Goal: Task Accomplishment & Management: Complete application form

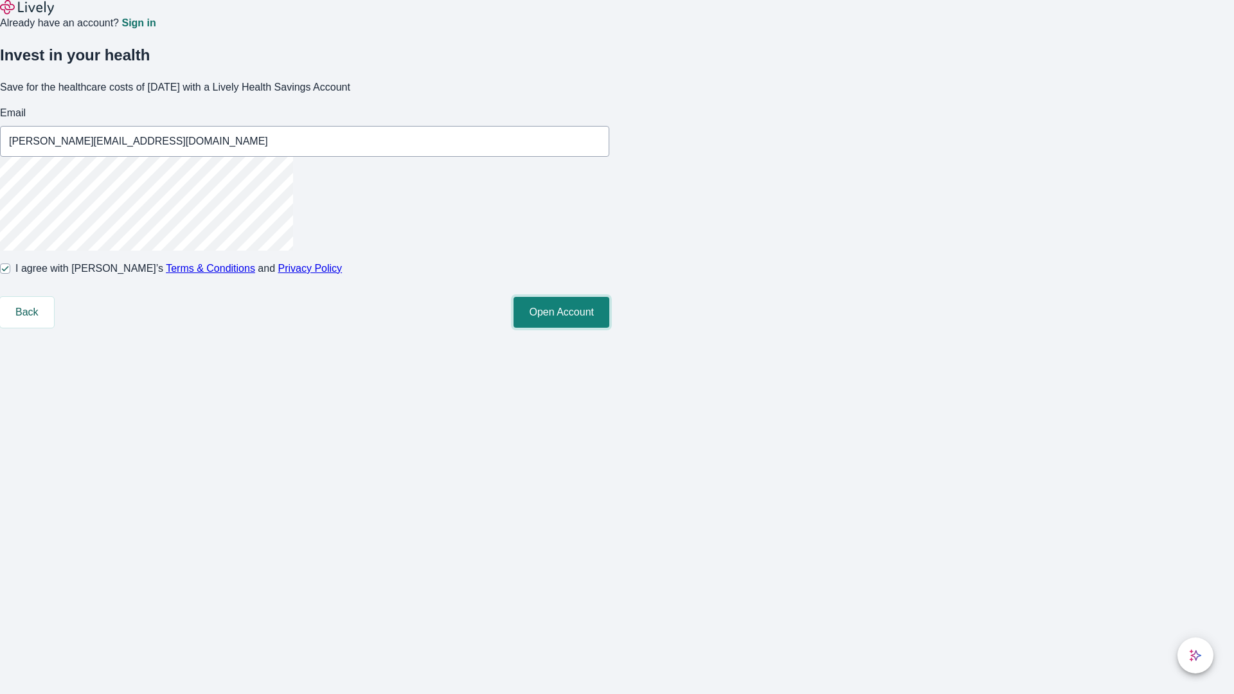
click at [609, 328] on button "Open Account" at bounding box center [561, 312] width 96 height 31
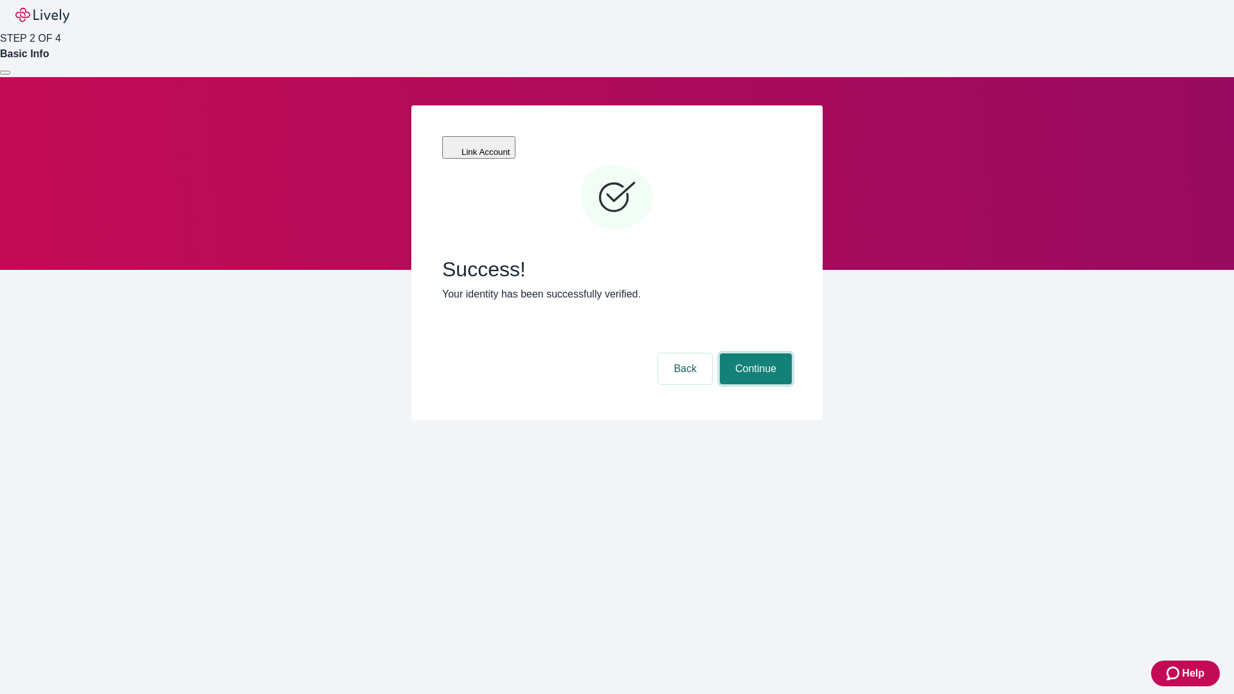
click at [754, 353] on button "Continue" at bounding box center [756, 368] width 72 height 31
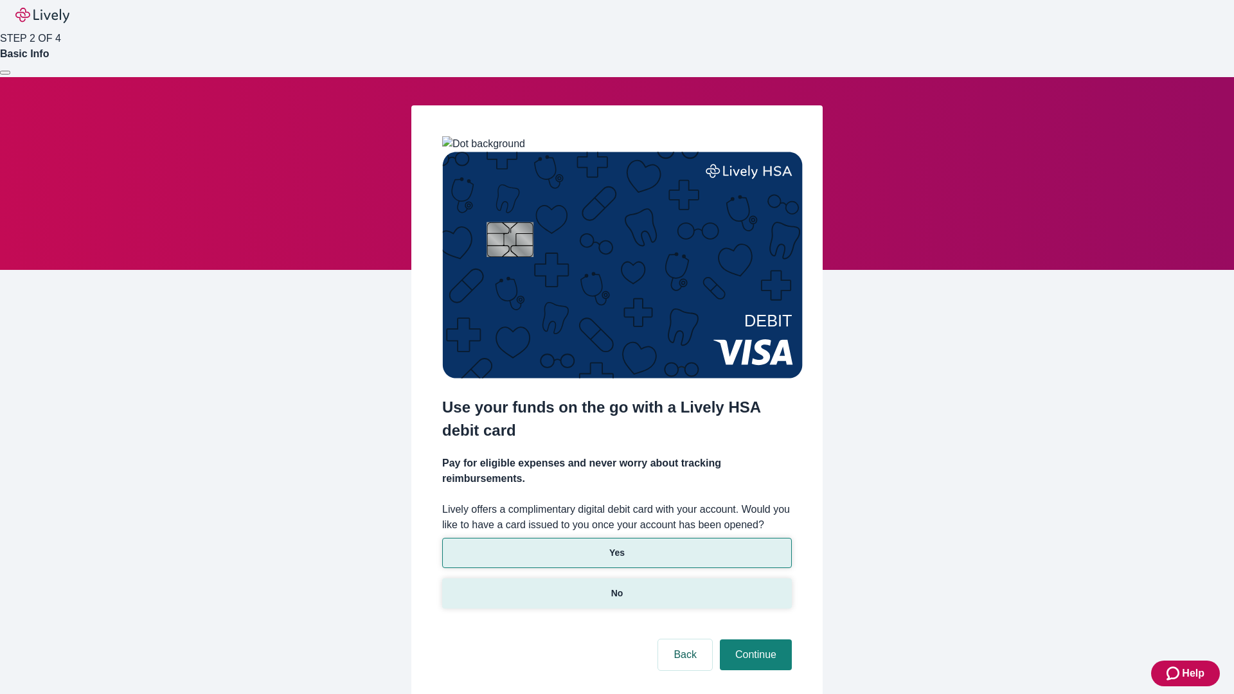
click at [616, 587] on p "No" at bounding box center [617, 593] width 12 height 13
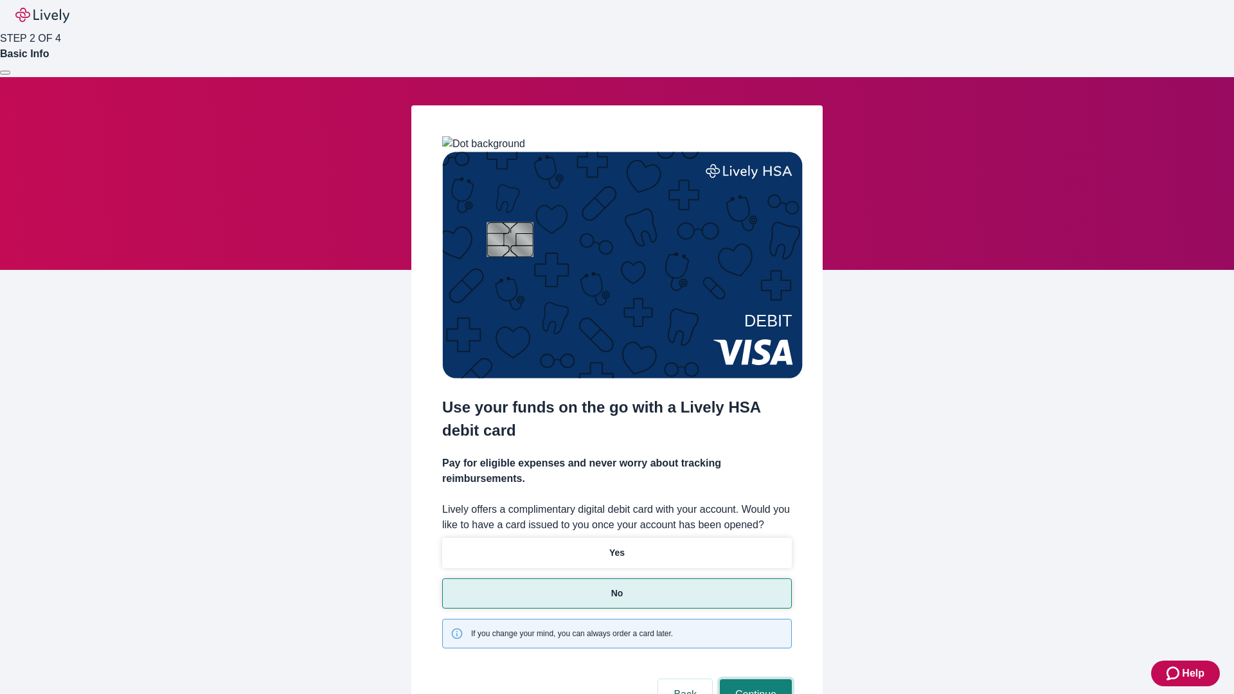
click at [754, 679] on button "Continue" at bounding box center [756, 694] width 72 height 31
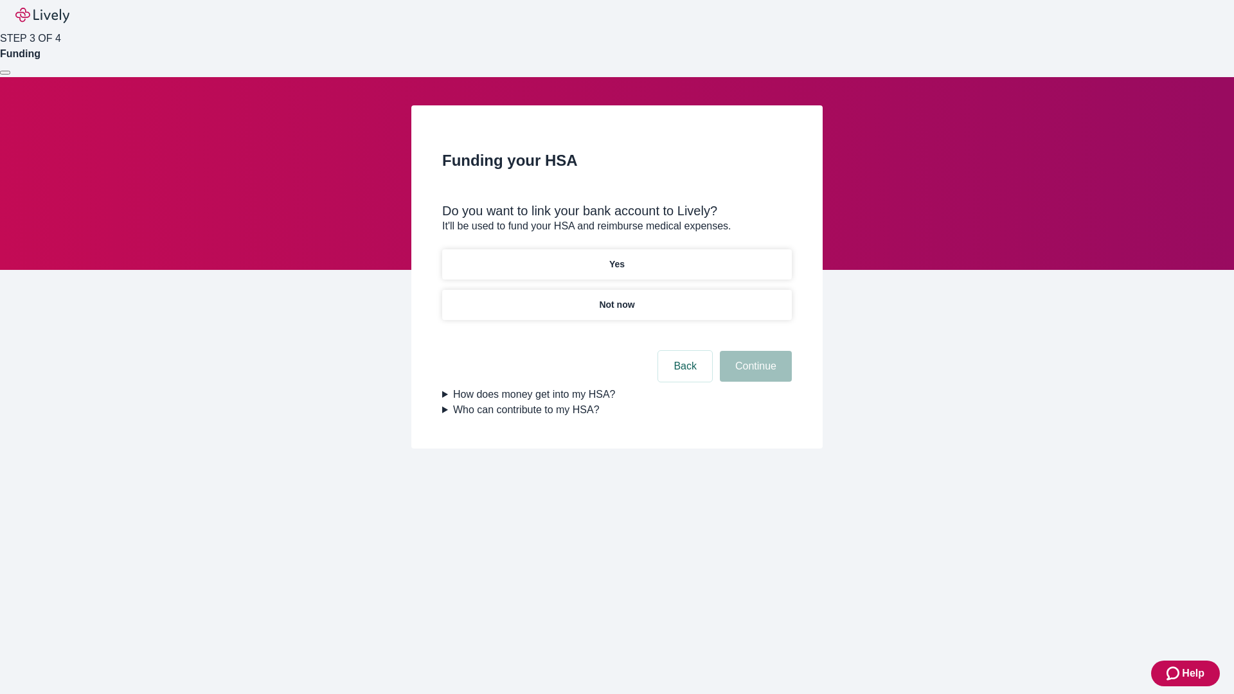
click at [616, 258] on p "Yes" at bounding box center [616, 264] width 15 height 13
click at [754, 351] on button "Continue" at bounding box center [756, 366] width 72 height 31
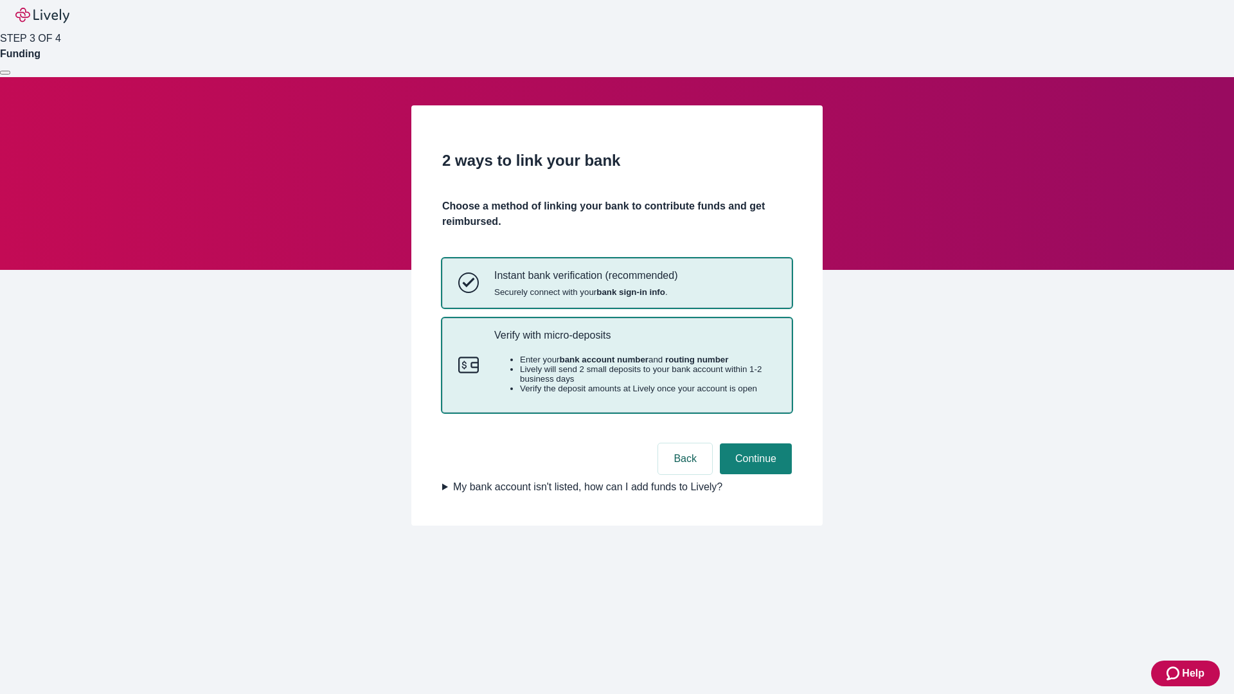
click at [634, 341] on p "Verify with micro-deposits" at bounding box center [634, 335] width 281 height 12
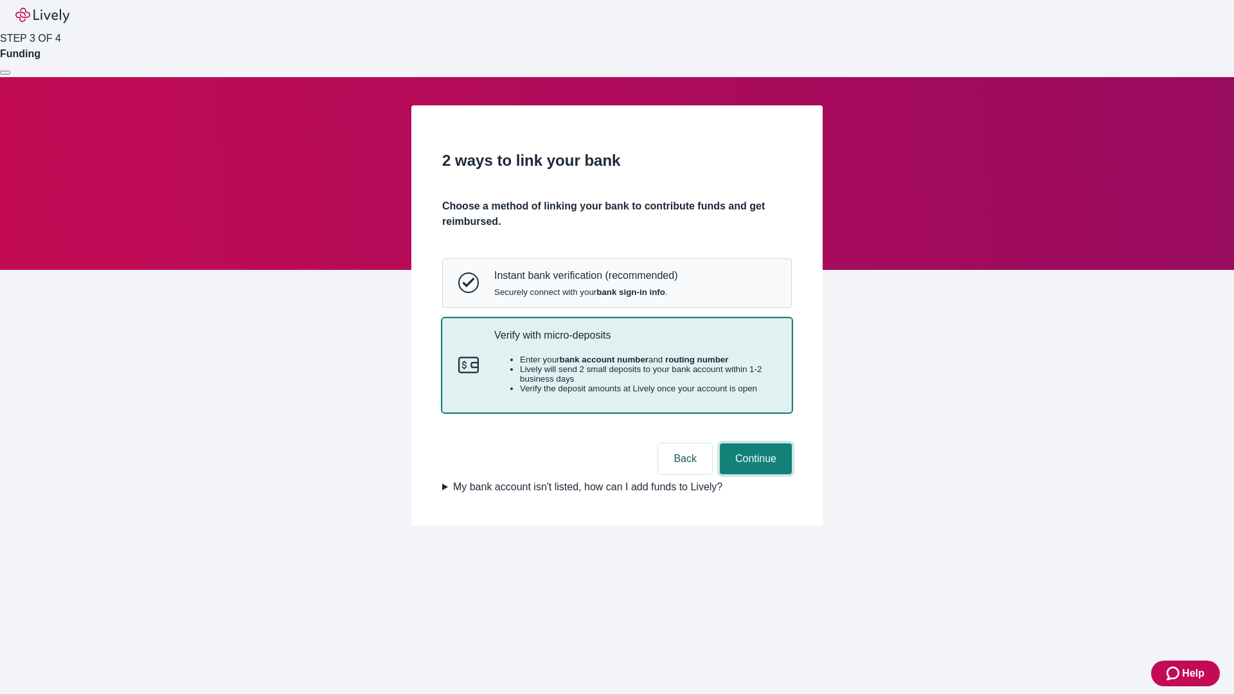
click at [754, 474] on button "Continue" at bounding box center [756, 458] width 72 height 31
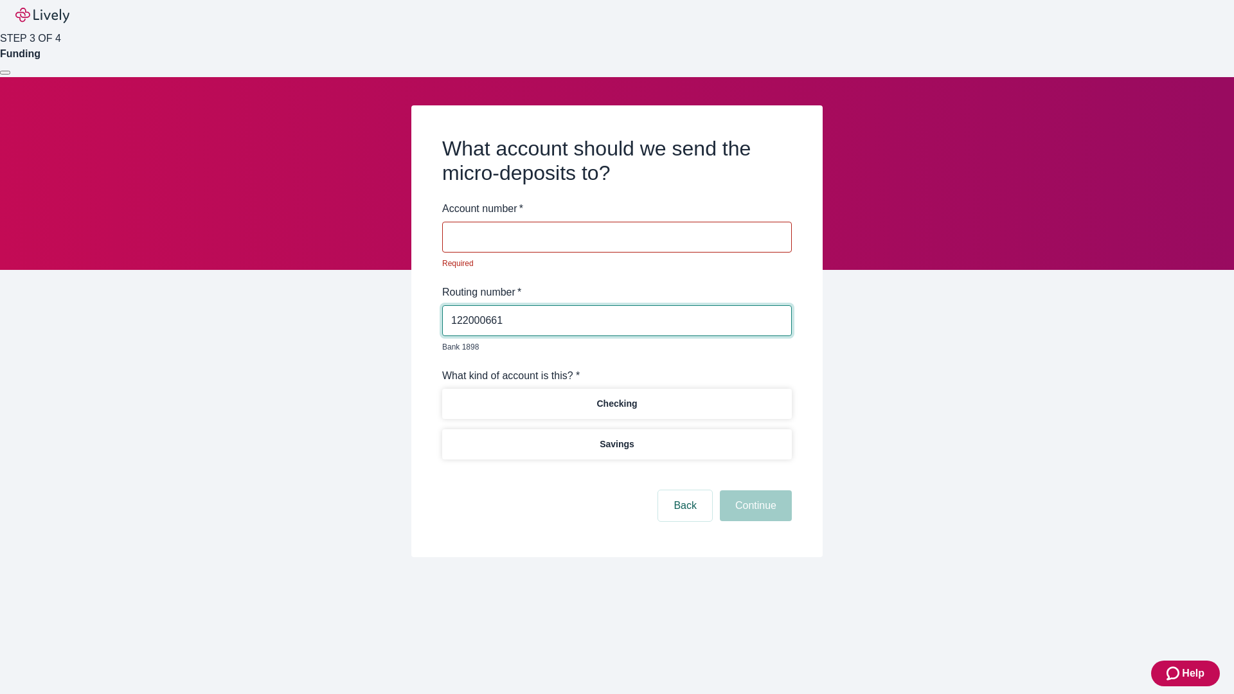
type input "122000661"
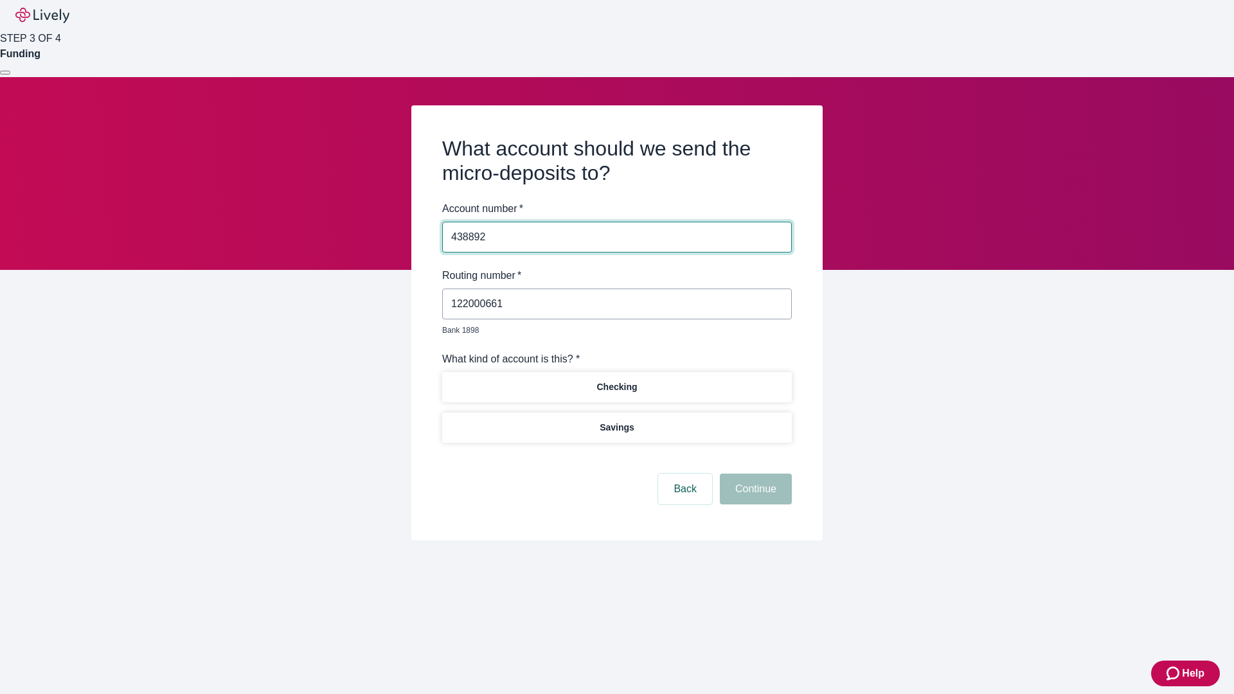
type input "438892"
click at [616, 380] on p "Checking" at bounding box center [616, 386] width 40 height 13
click at [754, 474] on button "Continue" at bounding box center [756, 489] width 72 height 31
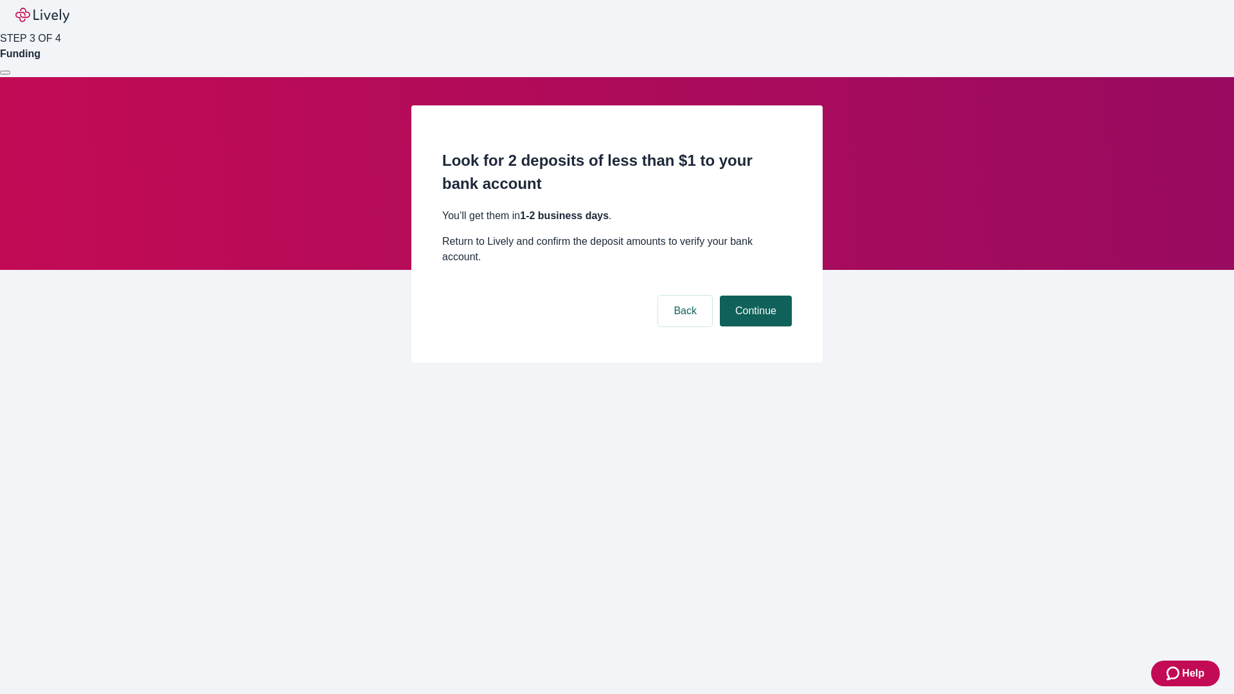
click at [754, 296] on button "Continue" at bounding box center [756, 311] width 72 height 31
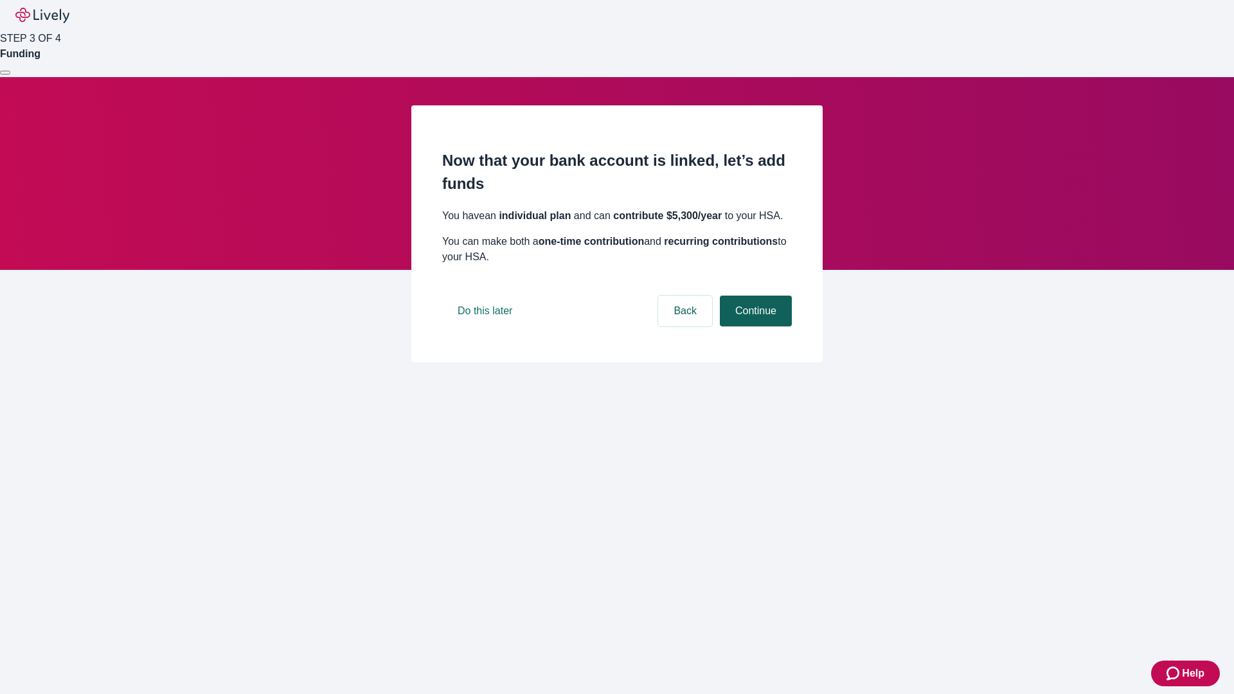
click at [754, 326] on button "Continue" at bounding box center [756, 311] width 72 height 31
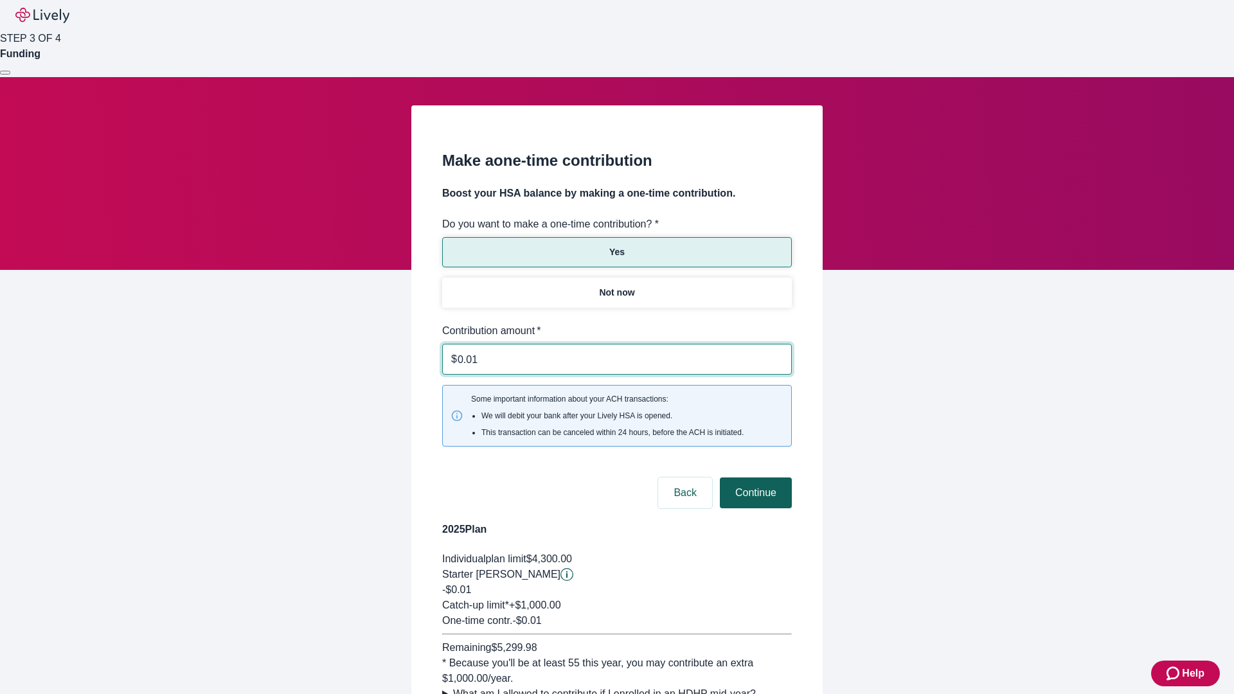
type input "0.01"
click at [754, 477] on button "Continue" at bounding box center [756, 492] width 72 height 31
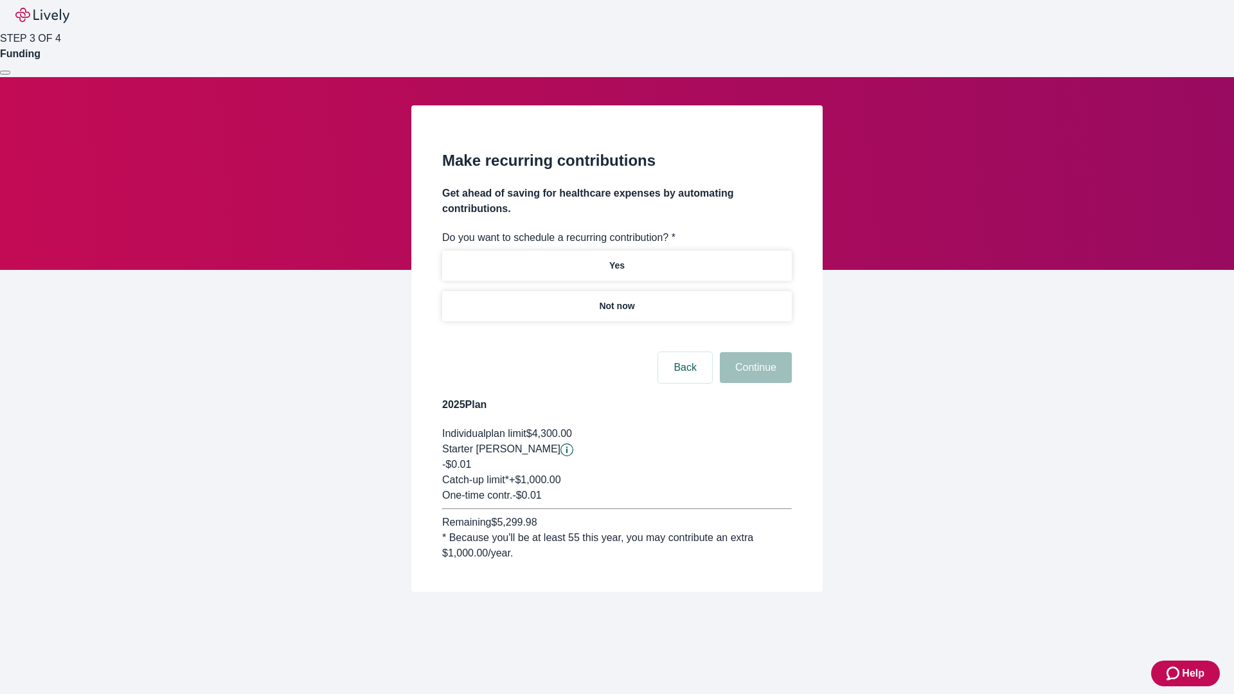
click at [616, 299] on p "Not now" at bounding box center [616, 305] width 35 height 13
click at [754, 352] on button "Continue" at bounding box center [756, 367] width 72 height 31
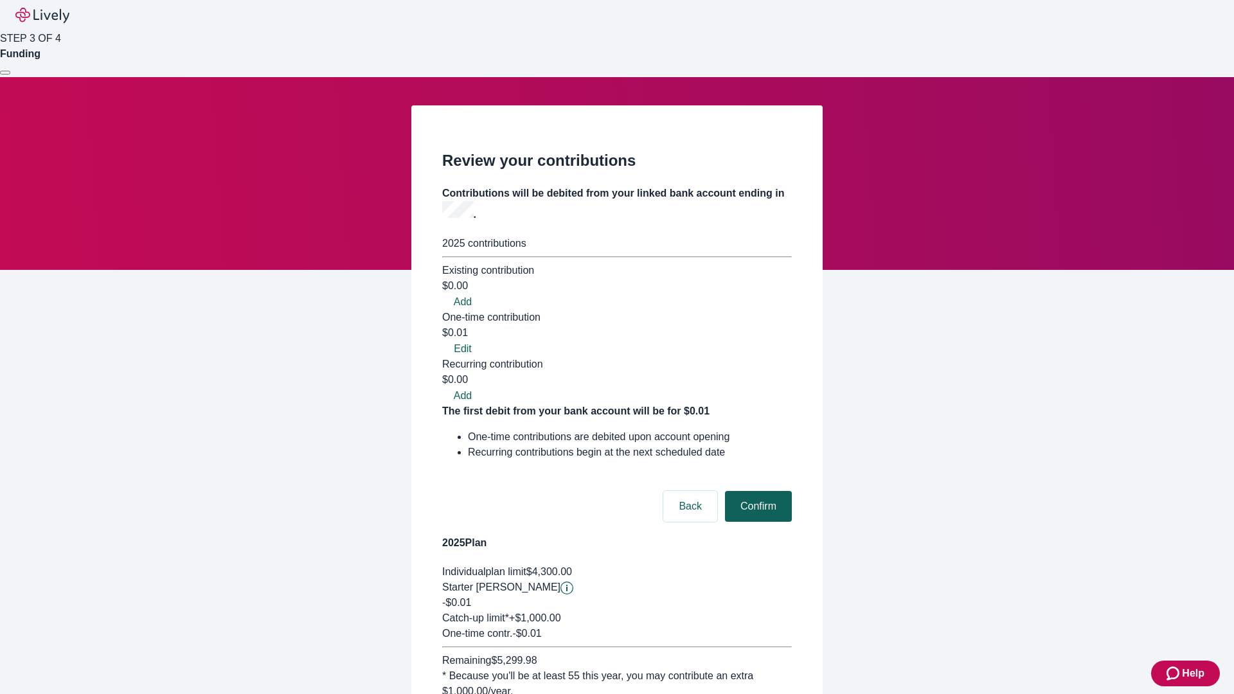
click at [756, 491] on button "Confirm" at bounding box center [758, 506] width 67 height 31
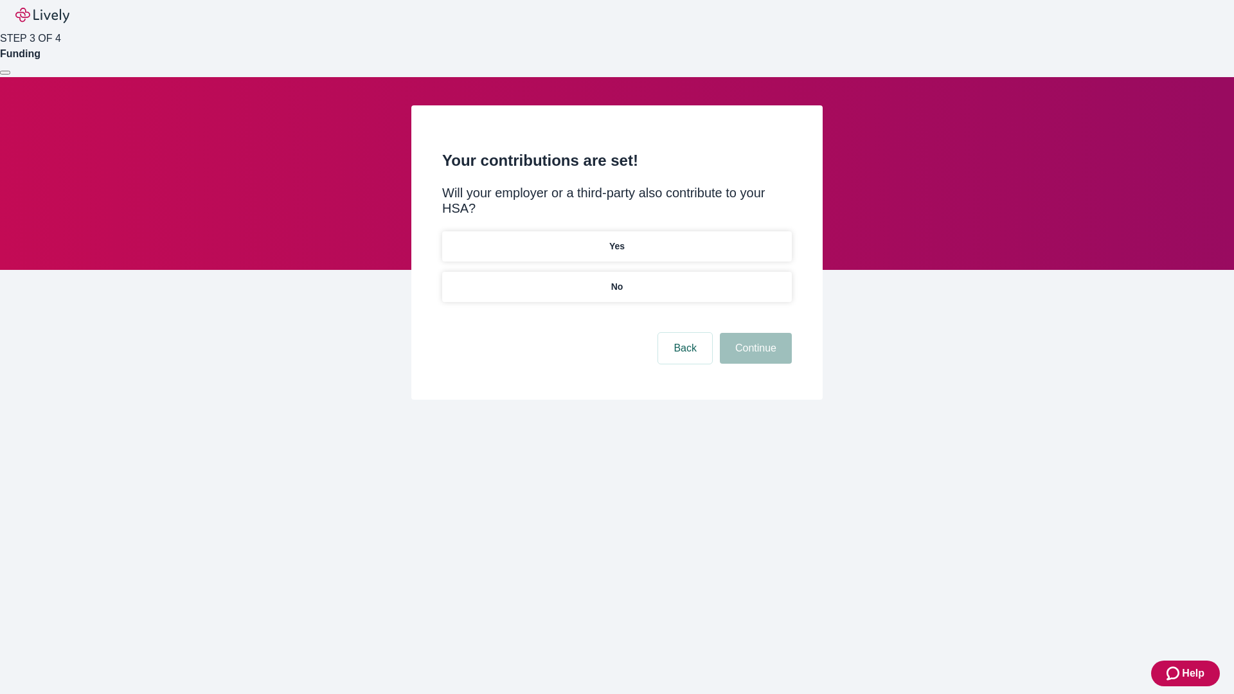
click at [616, 280] on p "No" at bounding box center [617, 286] width 12 height 13
click at [754, 333] on button "Continue" at bounding box center [756, 348] width 72 height 31
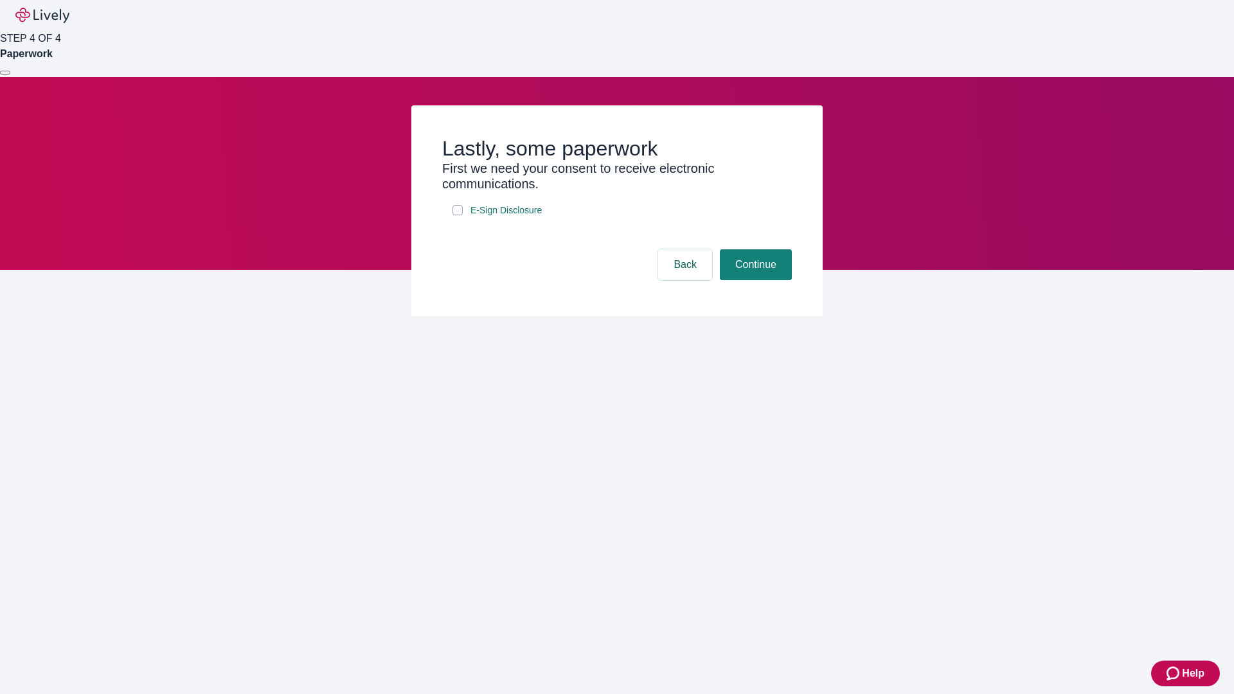
click at [457, 215] on input "E-Sign Disclosure" at bounding box center [457, 210] width 10 height 10
checkbox input "true"
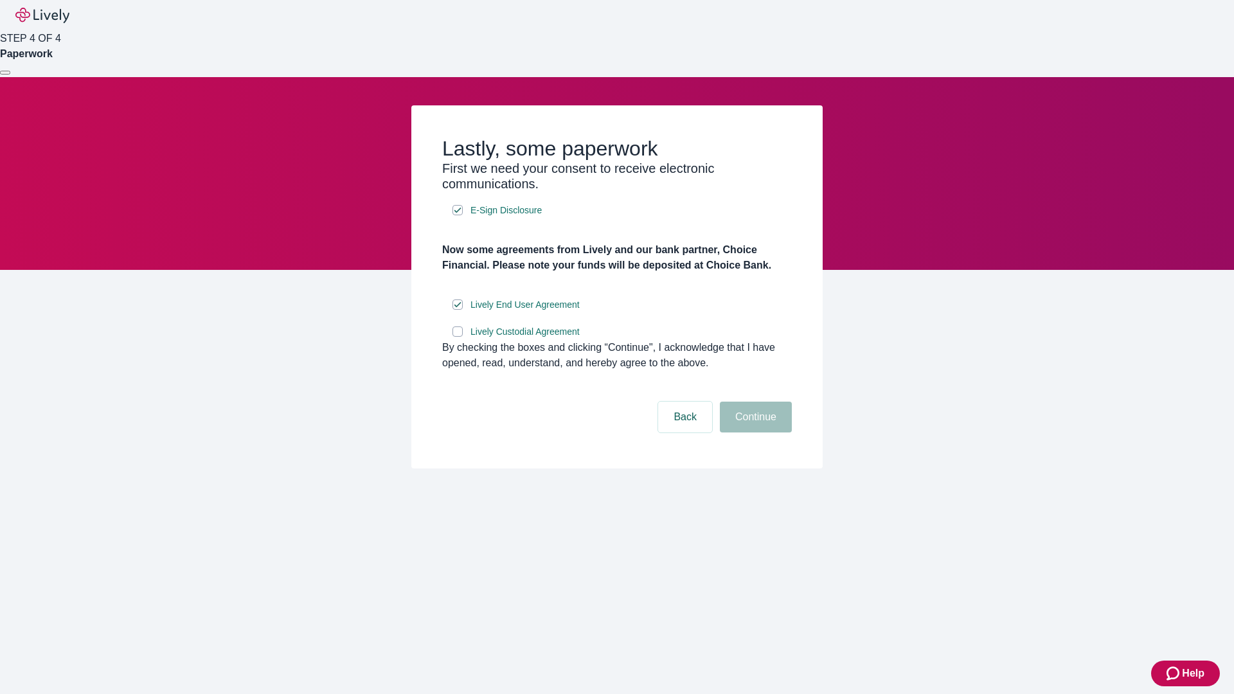
click at [457, 337] on input "Lively Custodial Agreement" at bounding box center [457, 331] width 10 height 10
checkbox input "true"
click at [754, 432] on button "Continue" at bounding box center [756, 417] width 72 height 31
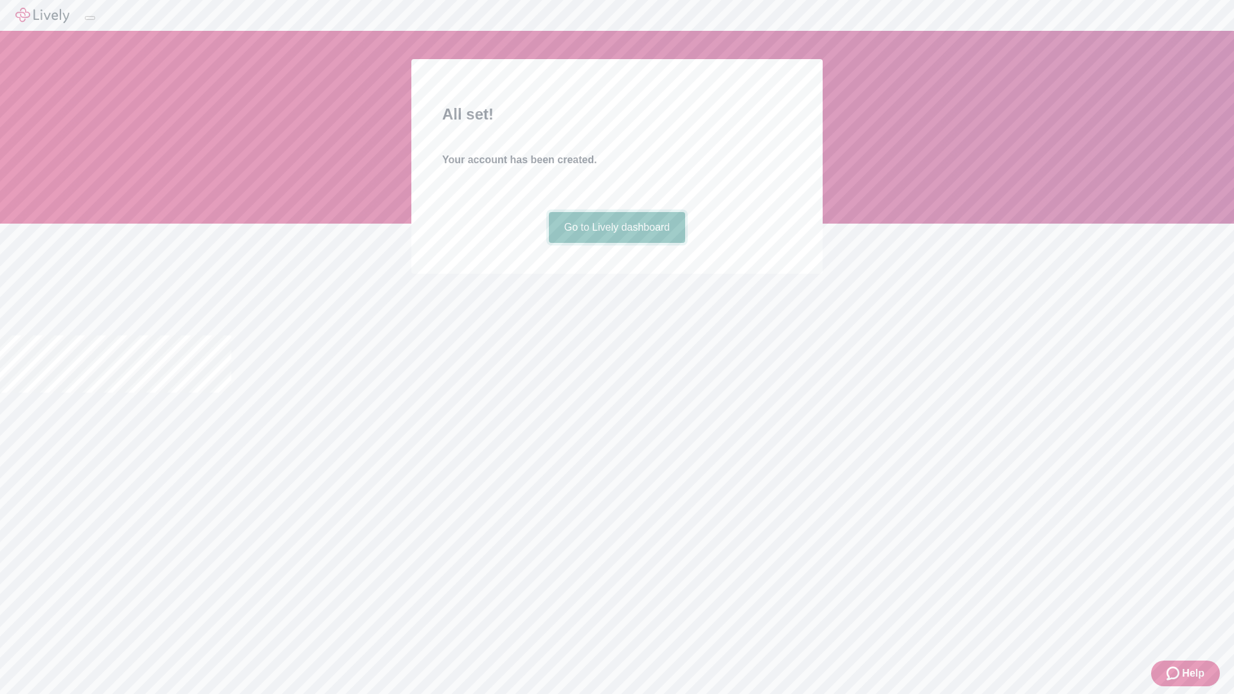
click at [616, 243] on link "Go to Lively dashboard" at bounding box center [617, 227] width 137 height 31
